Goal: Transaction & Acquisition: Purchase product/service

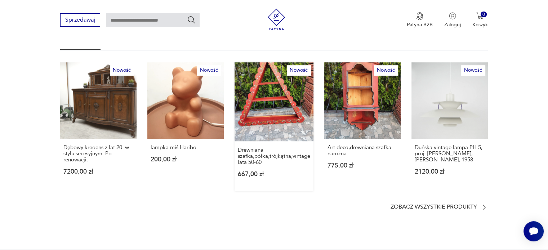
scroll to position [469, 0]
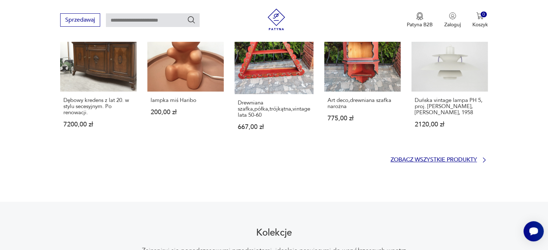
click at [443, 158] on p "Zobacz wszystkie produkty" at bounding box center [434, 160] width 87 height 5
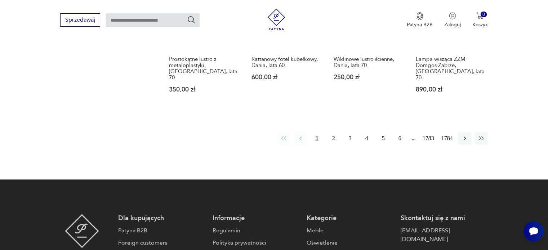
scroll to position [681, 0]
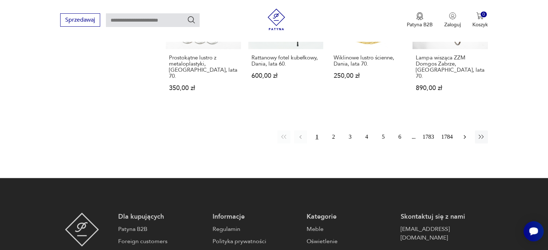
click at [462, 133] on icon "button" at bounding box center [464, 136] width 7 height 7
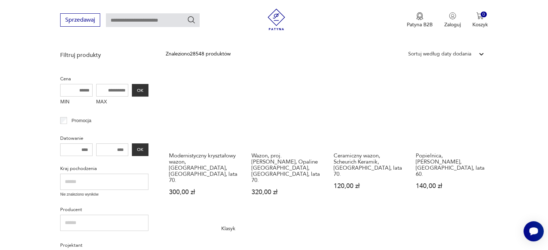
scroll to position [165, 0]
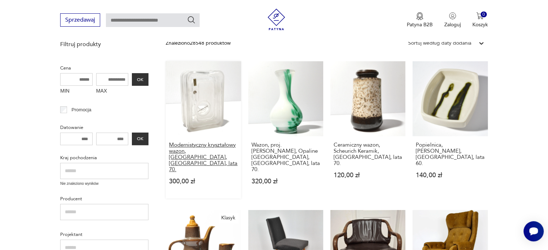
click at [215, 149] on h3 "Modernistyczny kryształowy wazon, [GEOGRAPHIC_DATA], [GEOGRAPHIC_DATA], lata 70." at bounding box center [203, 157] width 68 height 31
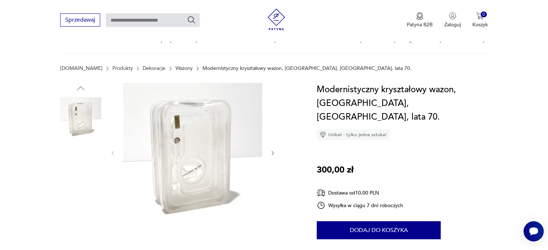
scroll to position [72, 0]
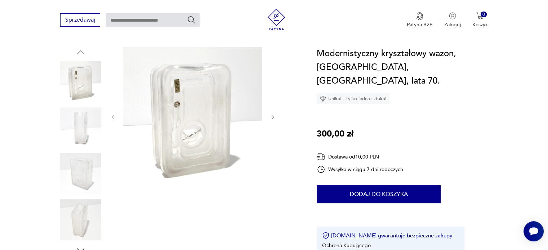
click at [193, 127] on img at bounding box center [192, 116] width 139 height 139
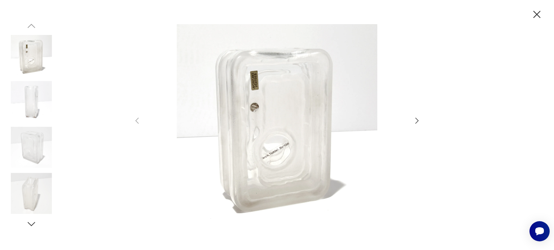
click at [417, 120] on icon "button" at bounding box center [416, 120] width 9 height 9
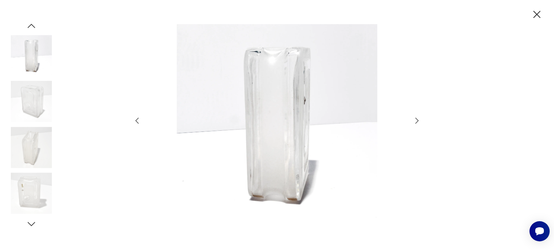
click at [417, 120] on icon "button" at bounding box center [416, 120] width 9 height 9
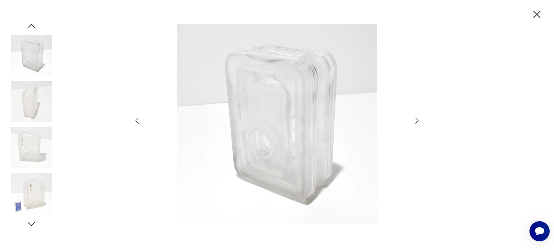
click at [417, 120] on icon "button" at bounding box center [416, 120] width 9 height 9
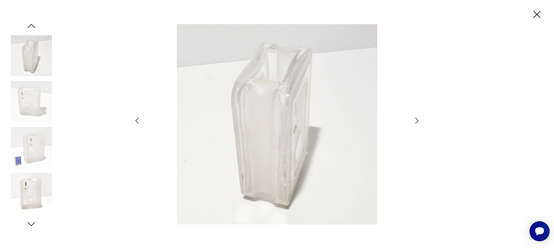
click at [417, 120] on icon "button" at bounding box center [416, 120] width 9 height 9
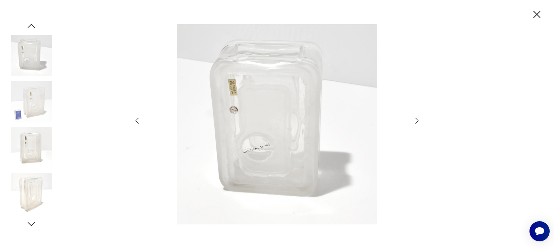
click at [417, 120] on icon "button" at bounding box center [416, 120] width 9 height 9
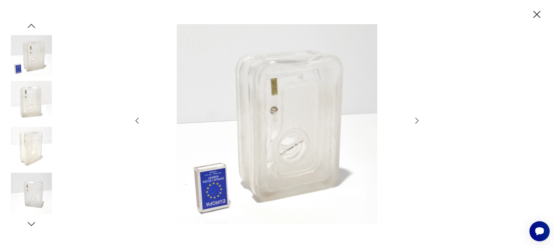
click at [417, 120] on icon "button" at bounding box center [416, 120] width 9 height 9
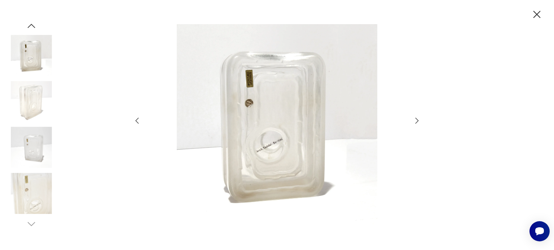
click at [417, 120] on icon "button" at bounding box center [416, 120] width 9 height 9
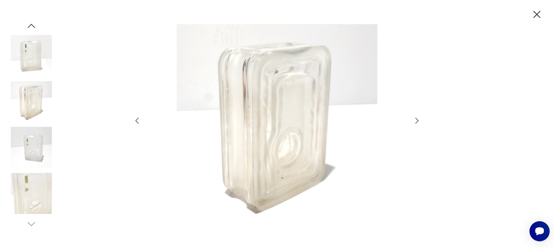
click at [417, 120] on icon "button" at bounding box center [416, 120] width 9 height 9
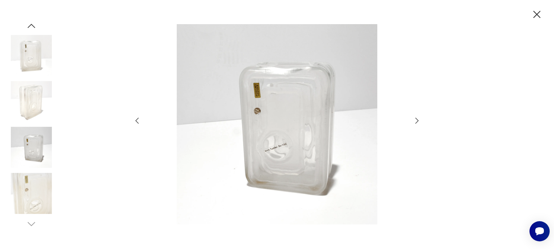
click at [417, 120] on icon "button" at bounding box center [416, 120] width 9 height 9
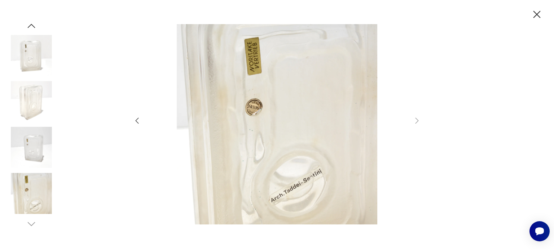
click at [537, 11] on icon "button" at bounding box center [536, 14] width 13 height 13
